Goal: Task Accomplishment & Management: Use online tool/utility

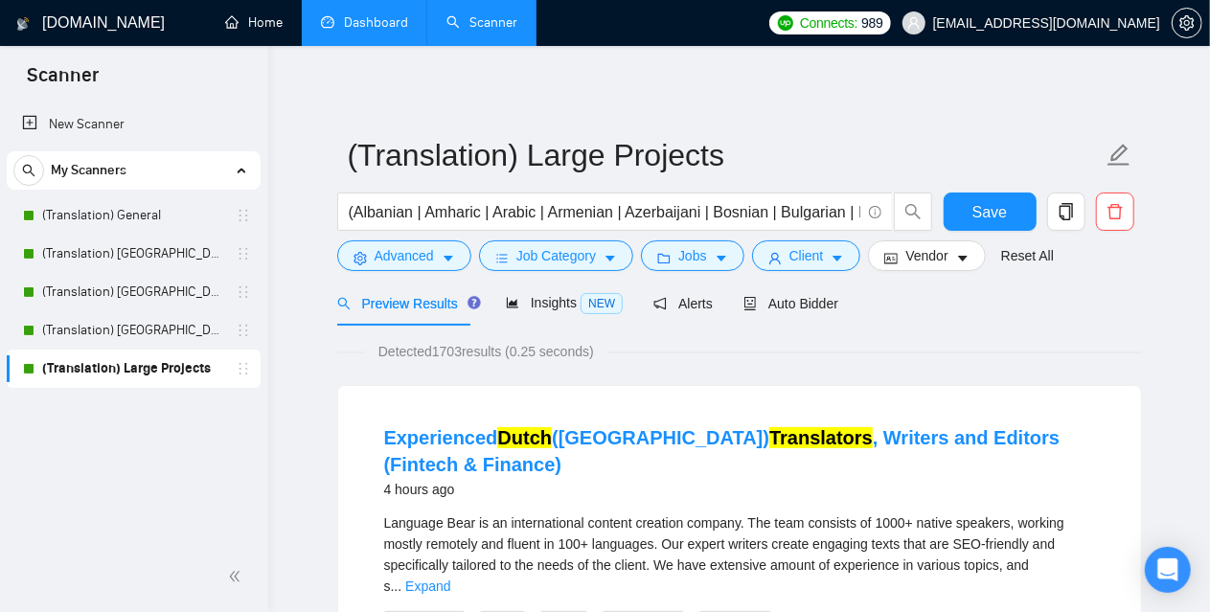
drag, startPoint x: 284, startPoint y: 18, endPoint x: 352, endPoint y: 18, distance: 68.0
click at [283, 18] on link "Home" at bounding box center [253, 22] width 57 height 16
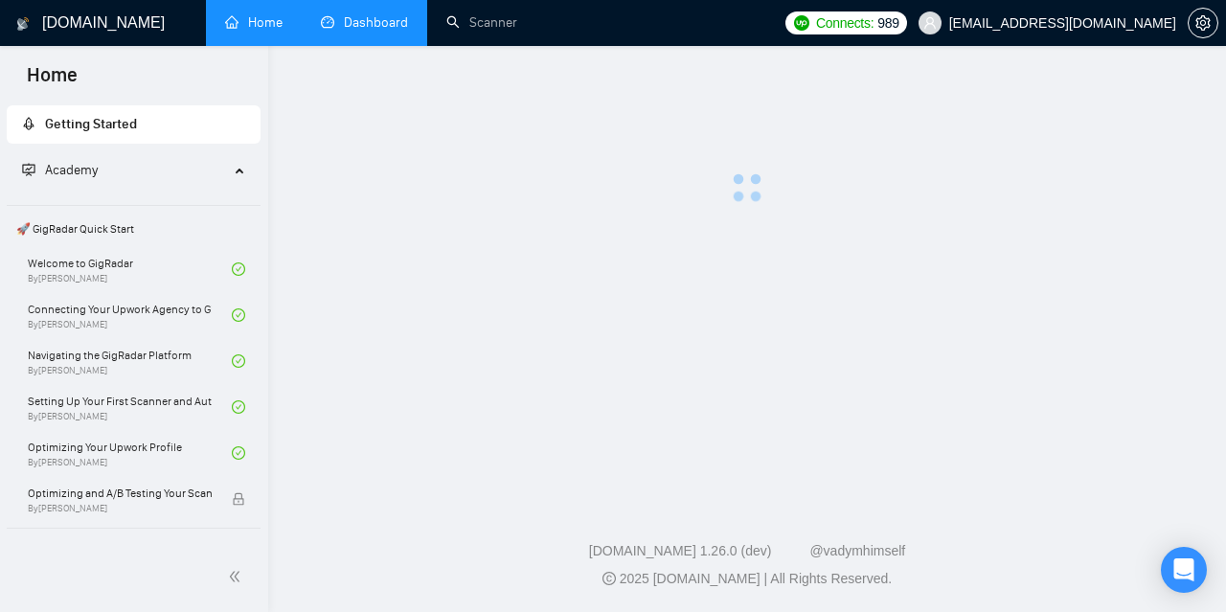
click at [369, 18] on link "Dashboard" at bounding box center [364, 22] width 87 height 16
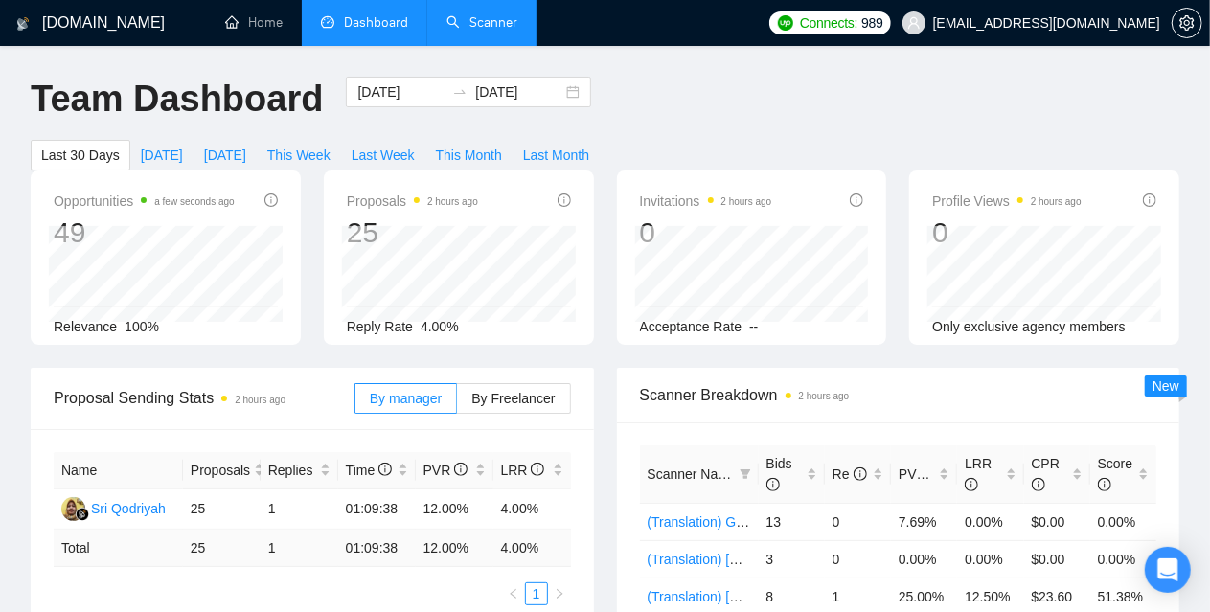
click at [469, 24] on link "Scanner" at bounding box center [481, 22] width 71 height 16
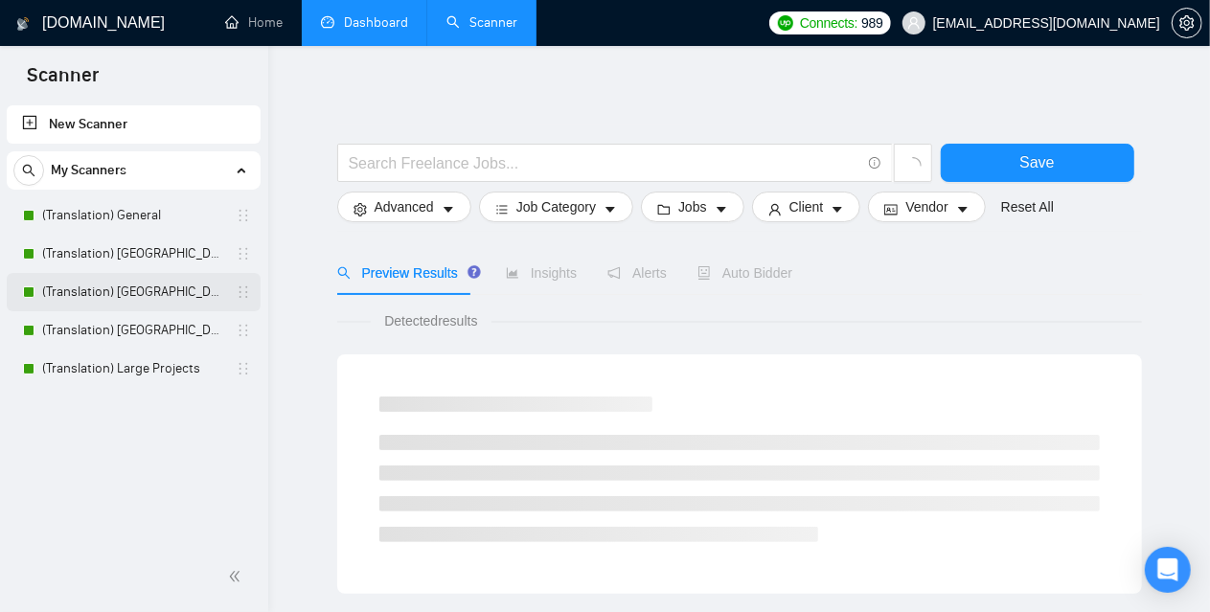
click at [146, 294] on link "(Translation) [GEOGRAPHIC_DATA]" at bounding box center [133, 292] width 182 height 38
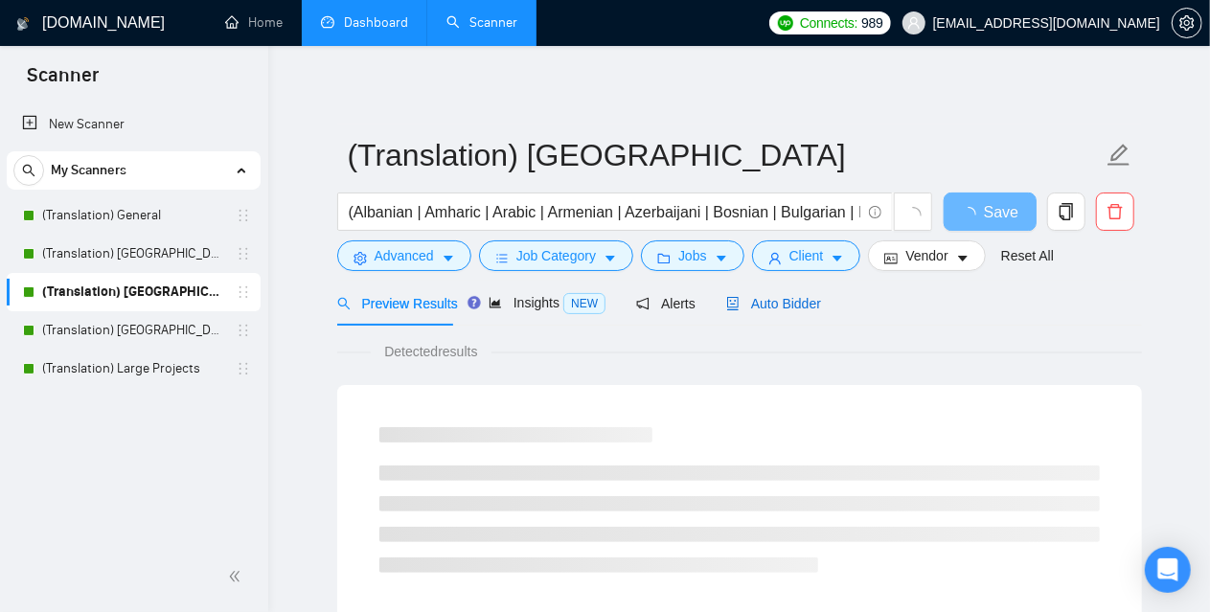
click at [769, 296] on span "Auto Bidder" at bounding box center [773, 303] width 95 height 15
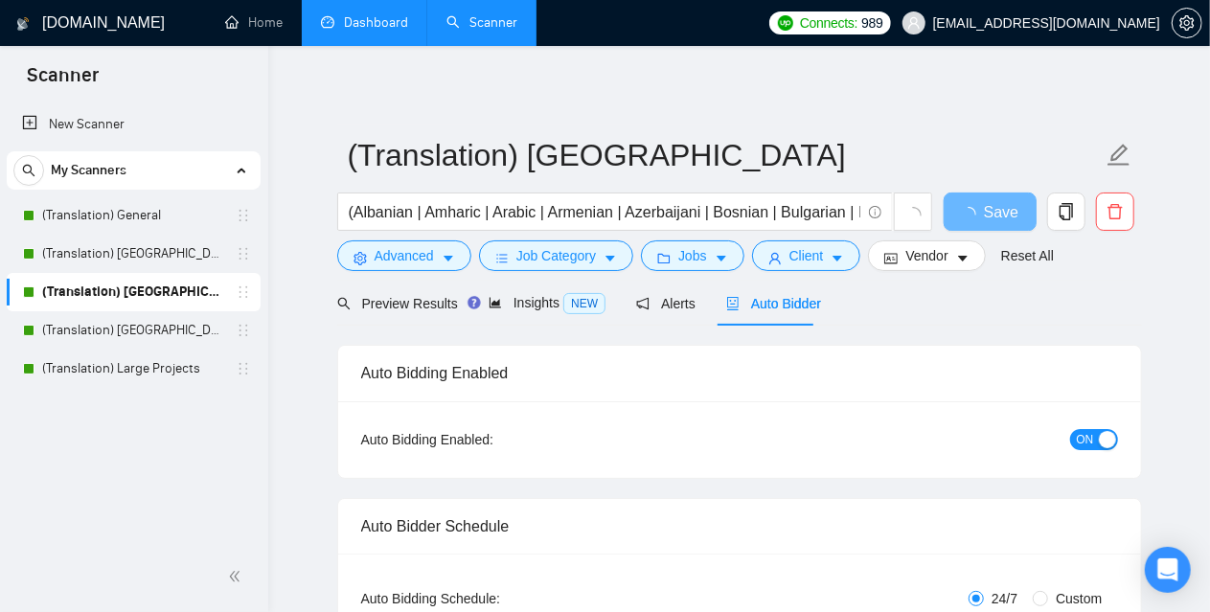
checkbox input "true"
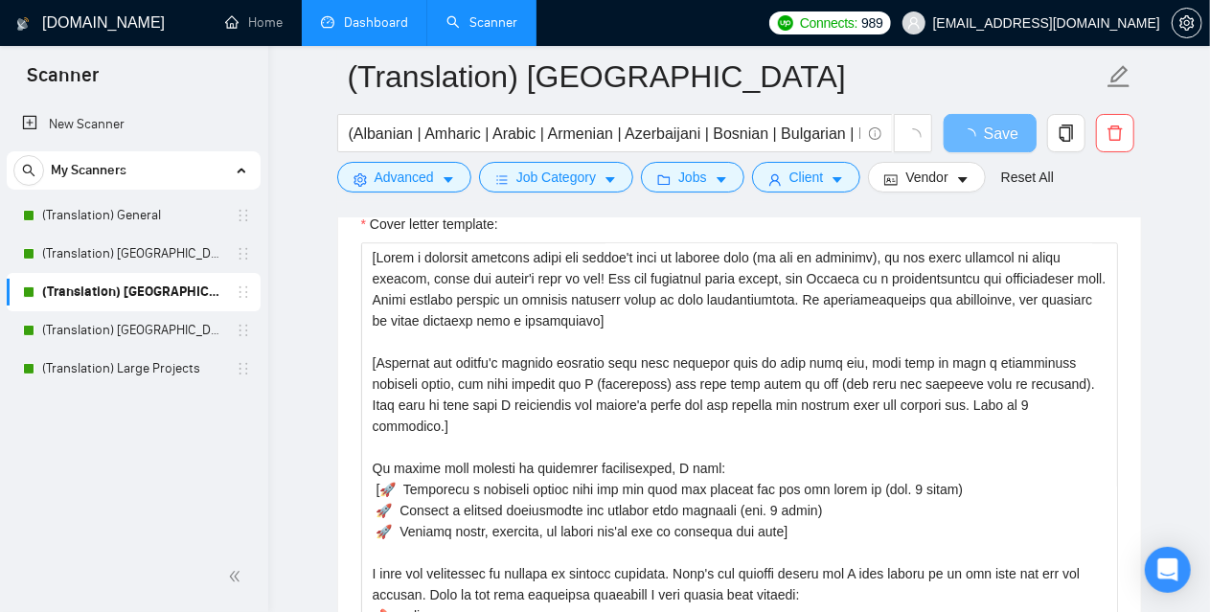
scroll to position [2108, 0]
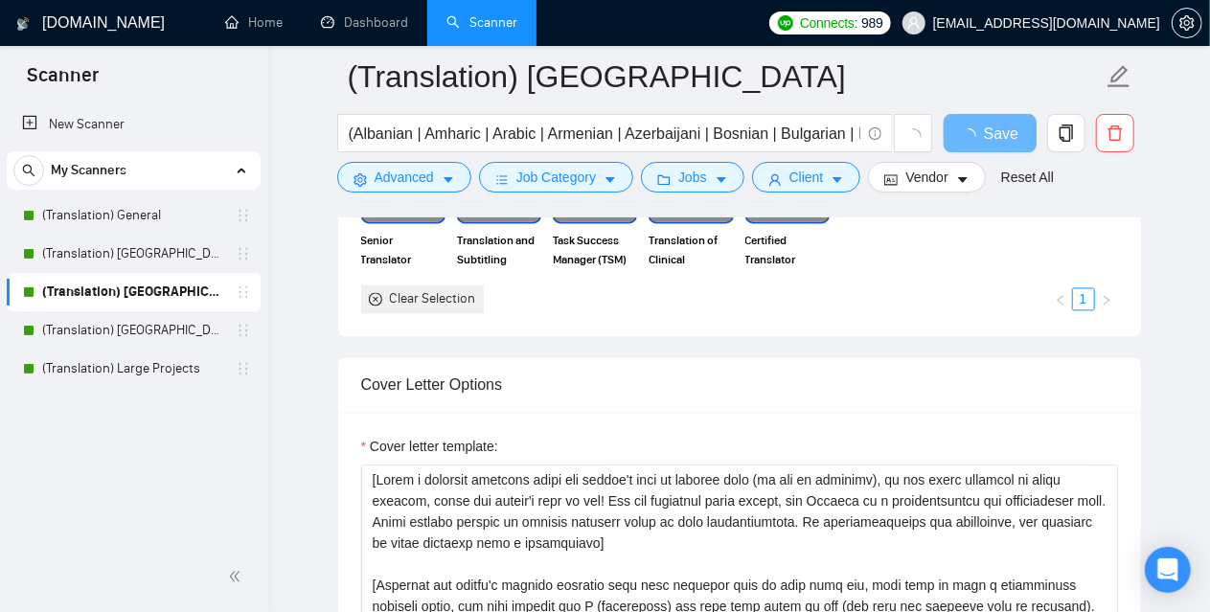
scroll to position [1916, 0]
